Goal: Communication & Community: Answer question/provide support

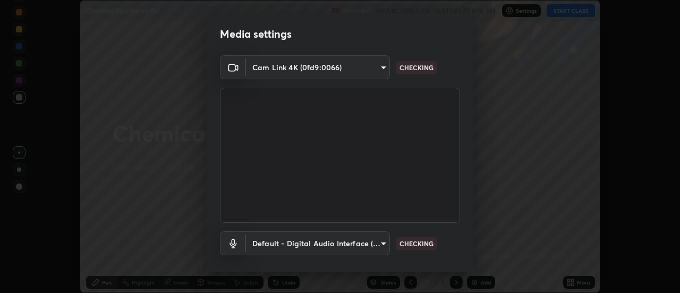
scroll to position [56, 0]
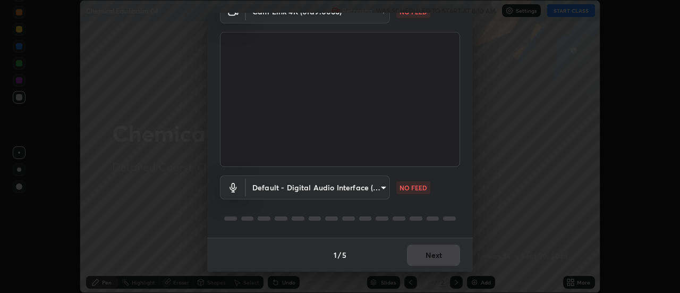
click at [379, 187] on body "Erase all Chemical Equilibrium 04 Recording WAS SCHEDULED TO START AT 8:10 AM S…" at bounding box center [340, 146] width 680 height 293
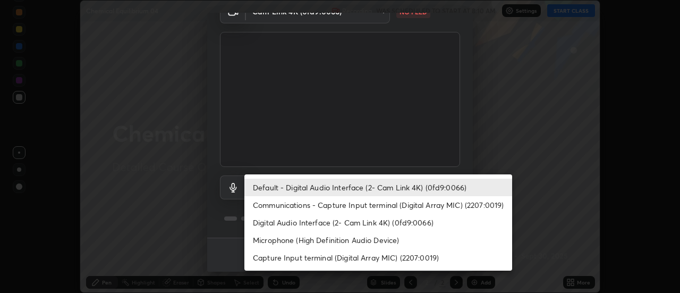
click at [311, 240] on li "Microphone (High Definition Audio Device)" at bounding box center [378, 240] width 268 height 18
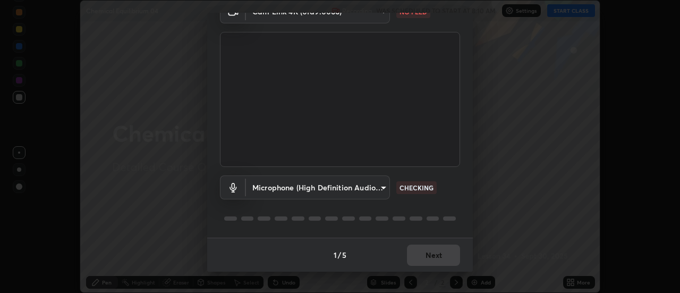
click at [379, 187] on body "Erase all Chemical Equilibrium 04 Recording WAS SCHEDULED TO START AT 8:10 AM S…" at bounding box center [340, 146] width 680 height 293
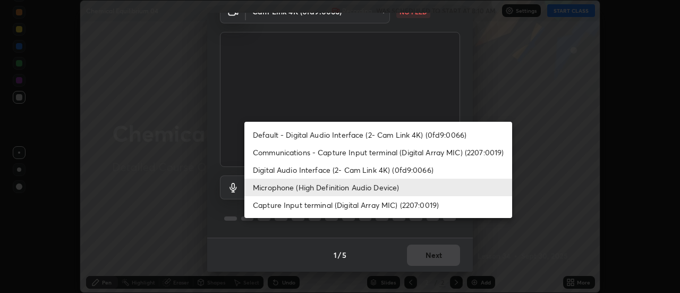
click at [329, 136] on li "Default - Digital Audio Interface (2- Cam Link 4K) (0fd9:0066)" at bounding box center [378, 135] width 268 height 18
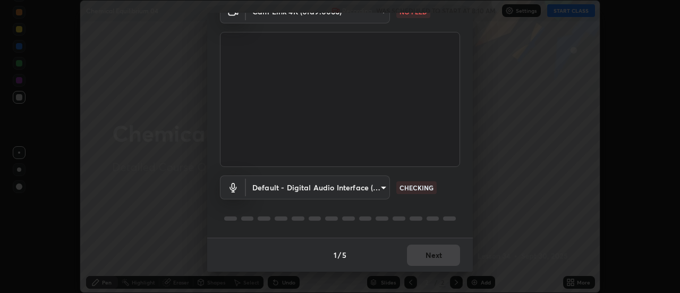
type input "default"
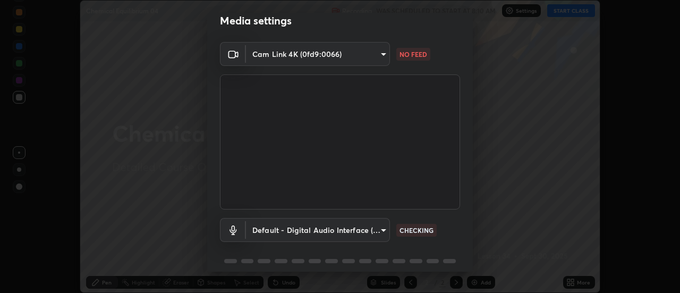
scroll to position [0, 0]
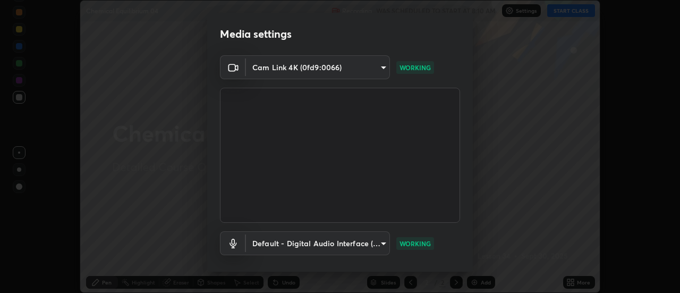
scroll to position [56, 0]
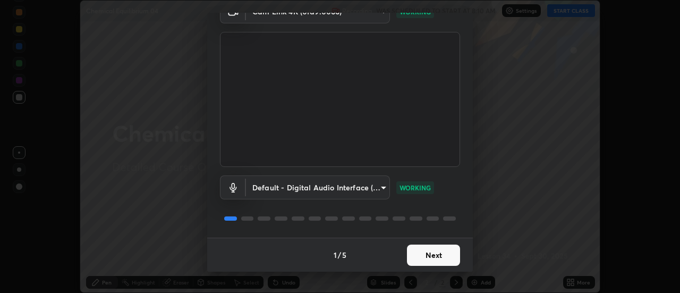
click at [422, 251] on button "Next" at bounding box center [433, 254] width 53 height 21
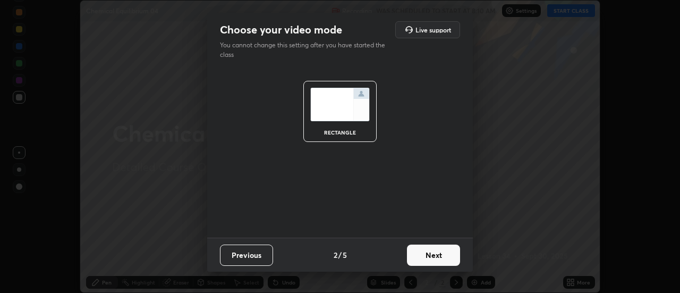
scroll to position [0, 0]
click at [438, 256] on button "Next" at bounding box center [433, 254] width 53 height 21
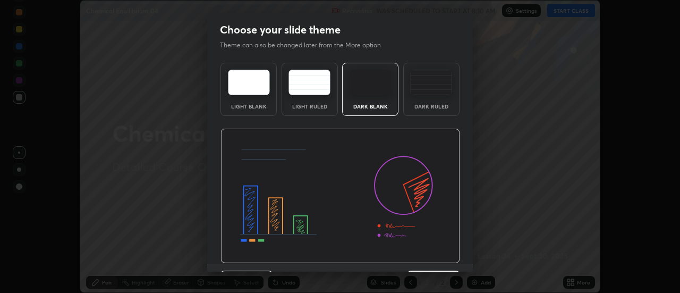
scroll to position [26, 0]
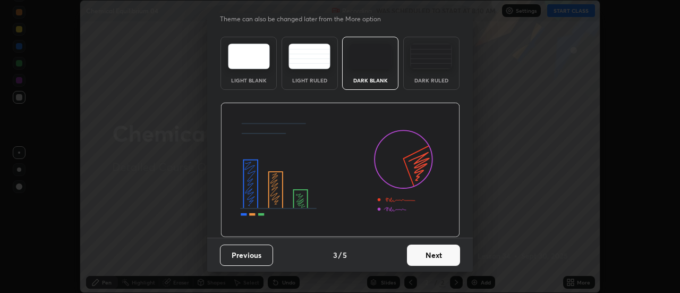
click at [431, 253] on button "Next" at bounding box center [433, 254] width 53 height 21
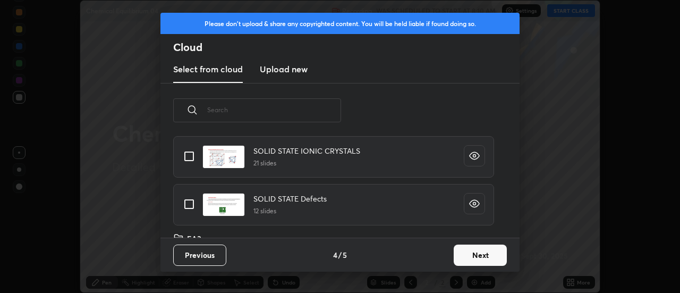
scroll to position [267, 0]
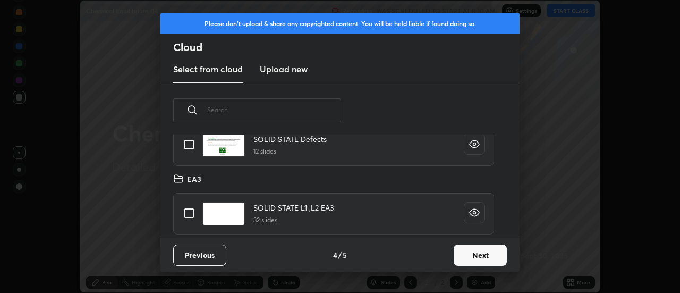
click at [477, 256] on button "Next" at bounding box center [480, 254] width 53 height 21
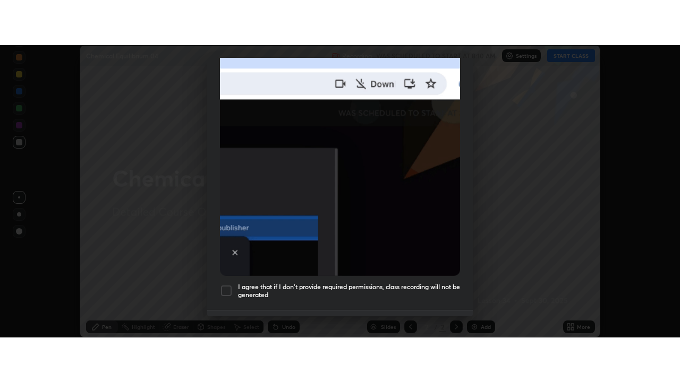
scroll to position [272, 0]
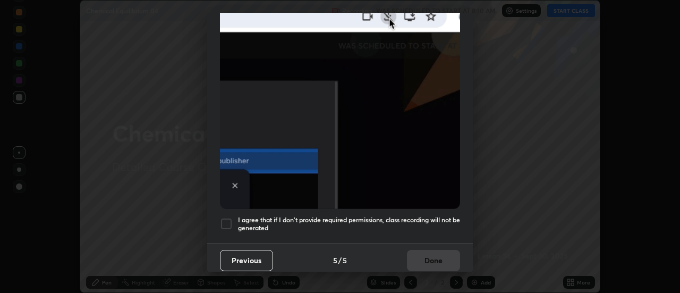
click at [228, 217] on div at bounding box center [226, 223] width 13 height 13
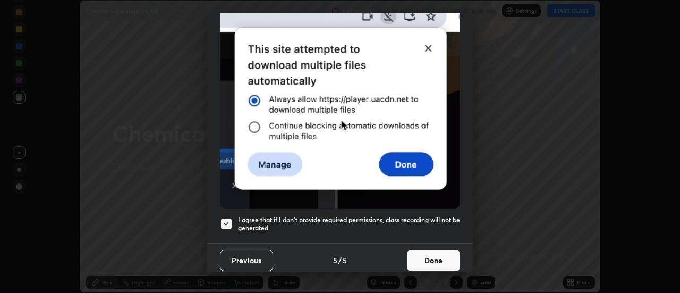
click at [434, 262] on button "Done" at bounding box center [433, 260] width 53 height 21
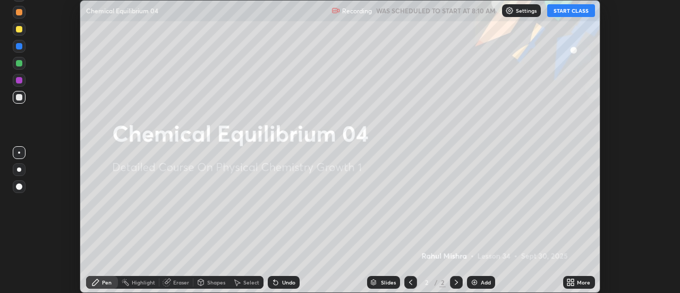
click at [574, 13] on button "START CLASS" at bounding box center [571, 10] width 48 height 13
click at [575, 283] on icon at bounding box center [570, 282] width 8 height 8
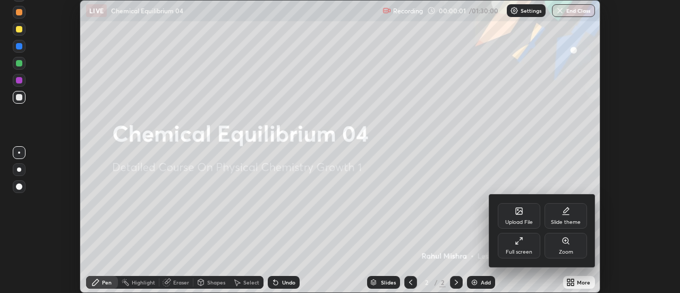
click at [519, 245] on div "Full screen" at bounding box center [519, 245] width 42 height 25
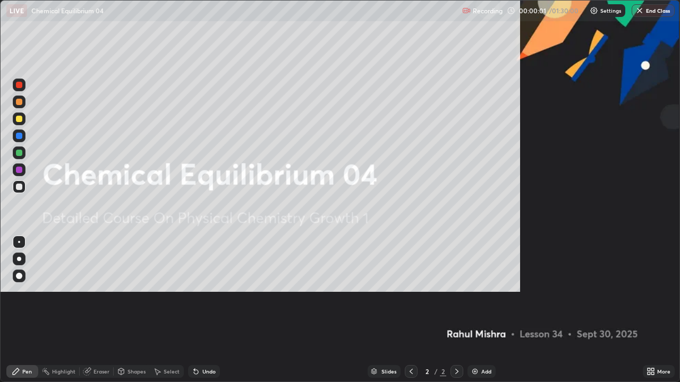
scroll to position [382, 680]
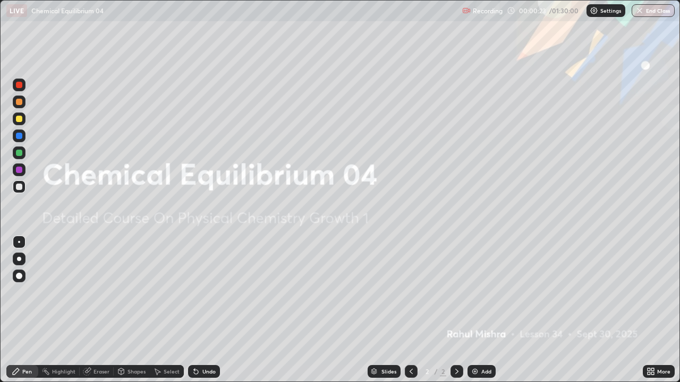
click at [472, 292] on img at bounding box center [475, 371] width 8 height 8
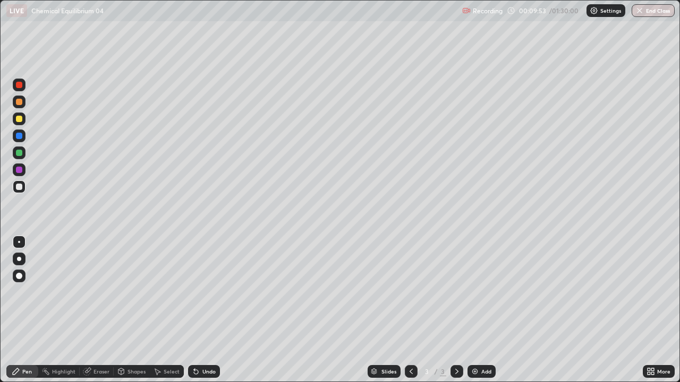
click at [476, 292] on img at bounding box center [475, 371] width 8 height 8
click at [478, 292] on div "Add" at bounding box center [481, 371] width 28 height 13
click at [20, 153] on div at bounding box center [19, 153] width 6 height 6
click at [19, 188] on div at bounding box center [19, 187] width 6 height 6
click at [475, 292] on img at bounding box center [475, 371] width 8 height 8
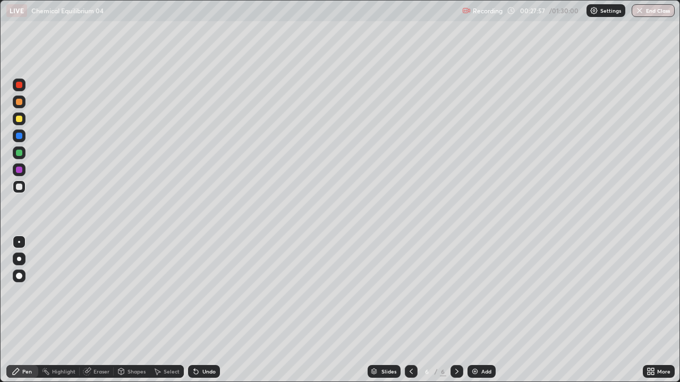
click at [18, 154] on div at bounding box center [19, 153] width 6 height 6
click at [20, 120] on div at bounding box center [19, 119] width 6 height 6
click at [20, 189] on div at bounding box center [19, 187] width 6 height 6
click at [168, 292] on div "Select" at bounding box center [172, 371] width 16 height 5
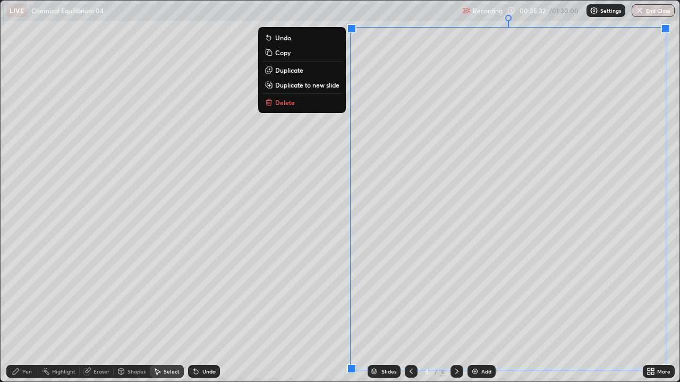
click at [300, 85] on p "Duplicate to new slide" at bounding box center [307, 85] width 64 height 8
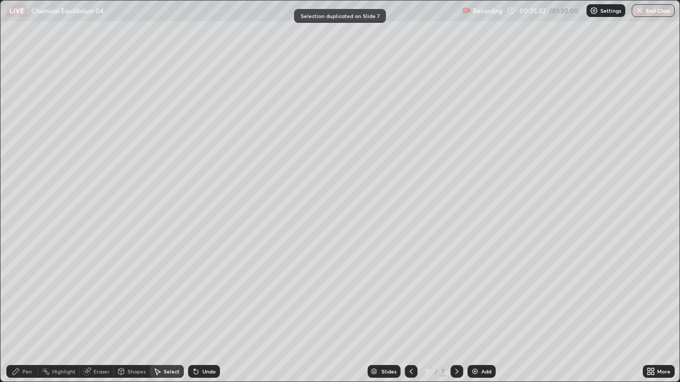
click at [26, 292] on div "Pen" at bounding box center [27, 371] width 10 height 5
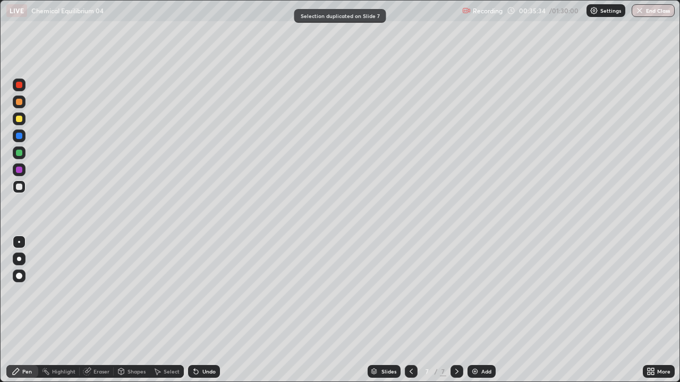
click at [21, 188] on div at bounding box center [19, 187] width 6 height 6
click at [478, 292] on div "Add" at bounding box center [481, 371] width 28 height 13
click at [408, 292] on icon at bounding box center [411, 371] width 8 height 8
click at [455, 292] on icon at bounding box center [456, 371] width 8 height 8
click at [19, 119] on div at bounding box center [19, 119] width 6 height 6
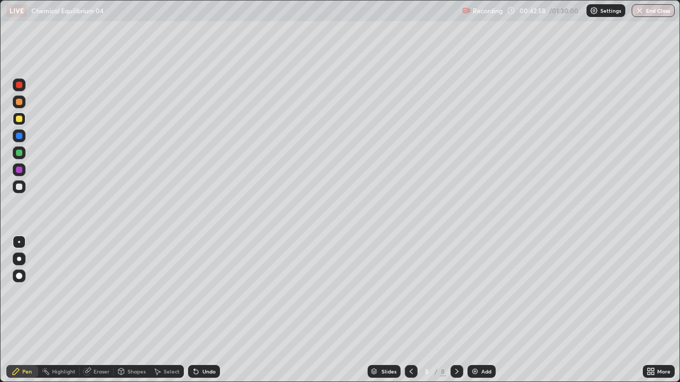
click at [19, 191] on div at bounding box center [19, 187] width 13 height 13
click at [474, 292] on img at bounding box center [475, 371] width 8 height 8
click at [21, 117] on div at bounding box center [19, 119] width 6 height 6
click at [19, 186] on div at bounding box center [19, 187] width 6 height 6
click at [476, 292] on img at bounding box center [475, 371] width 8 height 8
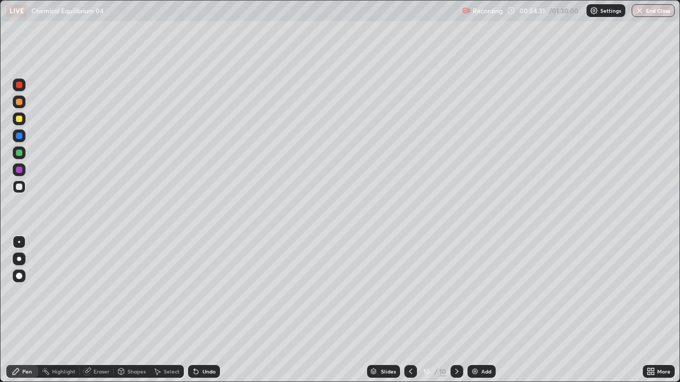
click at [20, 120] on div at bounding box center [19, 119] width 6 height 6
click at [20, 155] on div at bounding box center [19, 153] width 6 height 6
click at [20, 187] on div at bounding box center [19, 187] width 6 height 6
click at [101, 292] on div "Eraser" at bounding box center [101, 371] width 16 height 5
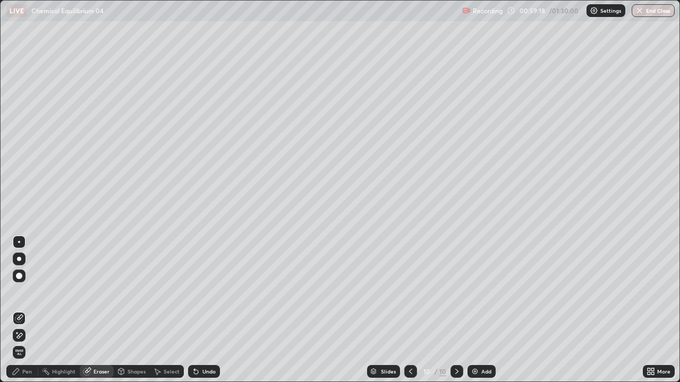
click at [32, 292] on div "Pen" at bounding box center [22, 371] width 32 height 13
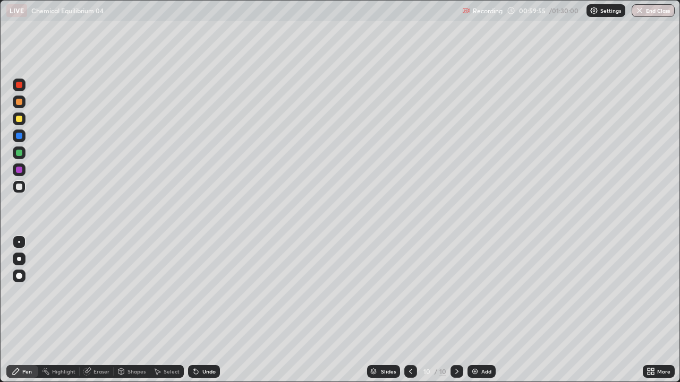
click at [90, 292] on icon at bounding box center [87, 371] width 8 height 8
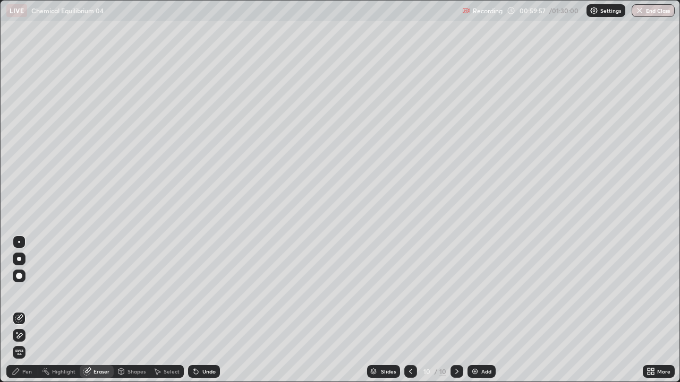
click at [29, 292] on div "Pen" at bounding box center [27, 371] width 10 height 5
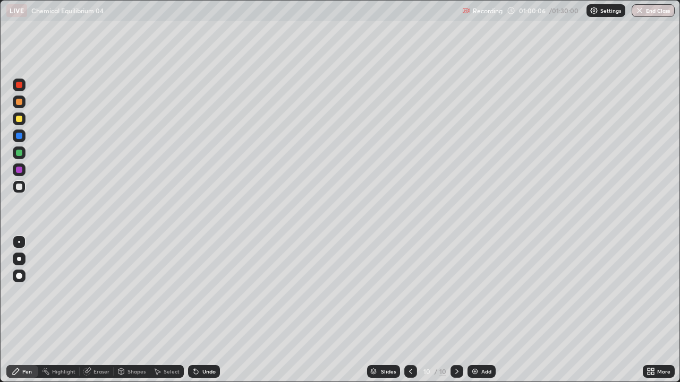
click at [19, 153] on div at bounding box center [19, 153] width 6 height 6
click at [18, 138] on div at bounding box center [19, 136] width 6 height 6
click at [203, 292] on div "Undo" at bounding box center [208, 371] width 13 height 5
click at [204, 292] on div "Undo" at bounding box center [204, 371] width 32 height 13
click at [202, 292] on div "Undo" at bounding box center [204, 371] width 32 height 13
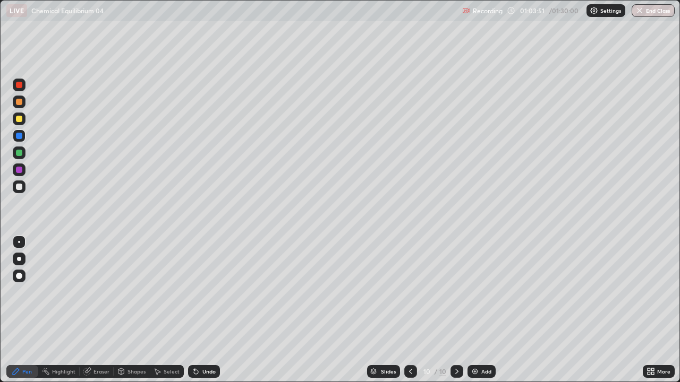
click at [204, 292] on div "Undo" at bounding box center [208, 371] width 13 height 5
click at [476, 292] on img at bounding box center [475, 371] width 8 height 8
click at [19, 122] on div at bounding box center [19, 119] width 6 height 6
click at [410, 292] on icon at bounding box center [411, 371] width 8 height 8
click at [456, 292] on icon at bounding box center [456, 371] width 8 height 8
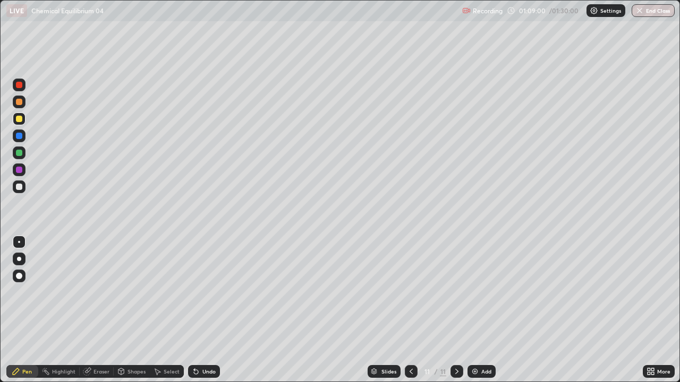
click at [20, 186] on div at bounding box center [19, 187] width 6 height 6
click at [19, 153] on div at bounding box center [19, 153] width 6 height 6
click at [410, 292] on icon at bounding box center [411, 371] width 8 height 8
click at [457, 292] on icon at bounding box center [456, 371] width 3 height 5
click at [20, 119] on div at bounding box center [19, 119] width 6 height 6
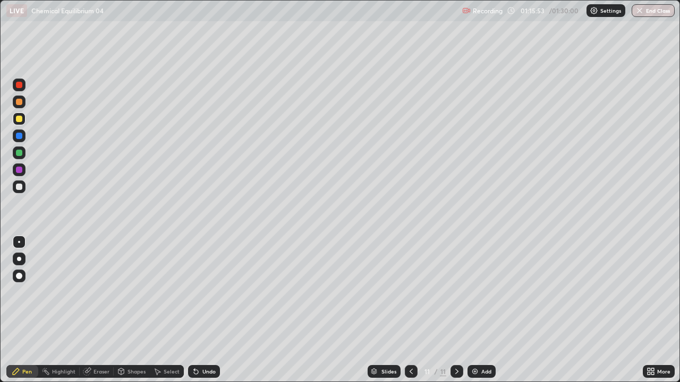
click at [101, 292] on div "Eraser" at bounding box center [101, 371] width 16 height 5
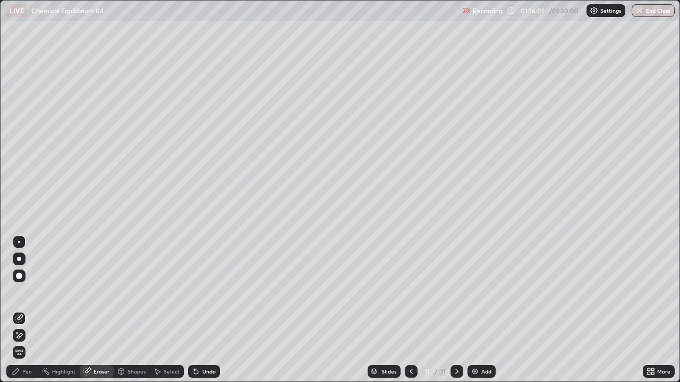
click at [30, 292] on div "Pen" at bounding box center [27, 371] width 10 height 5
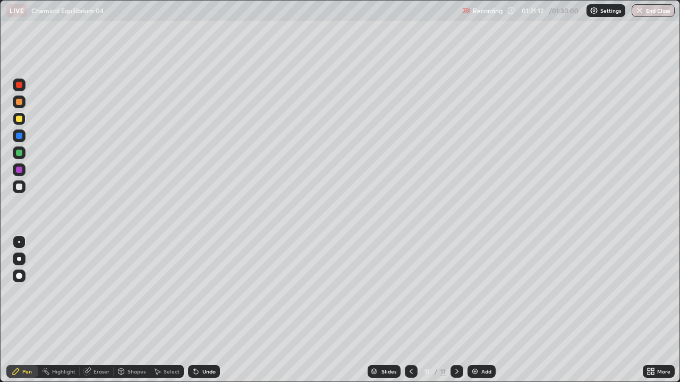
click at [657, 7] on button "End Class" at bounding box center [652, 10] width 43 height 13
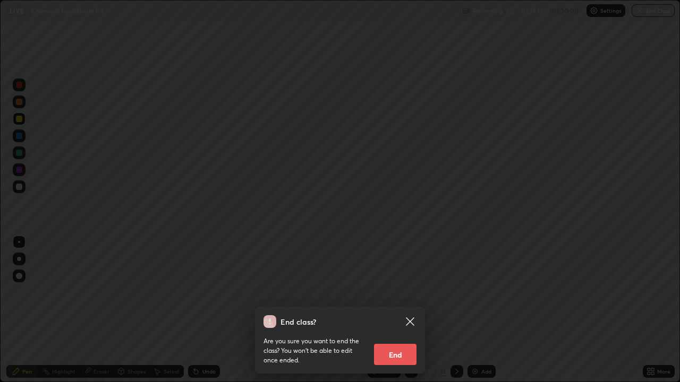
click at [398, 292] on button "End" at bounding box center [395, 354] width 42 height 21
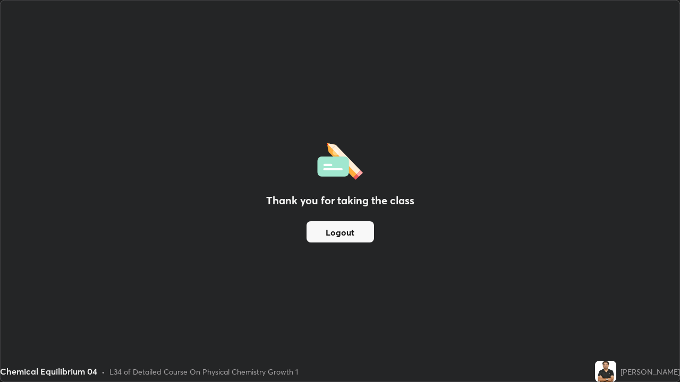
click at [320, 230] on button "Logout" at bounding box center [339, 231] width 67 height 21
click at [321, 230] on button "Logout" at bounding box center [339, 231] width 67 height 21
click at [323, 228] on button "Logout" at bounding box center [339, 231] width 67 height 21
